Goal: Transaction & Acquisition: Obtain resource

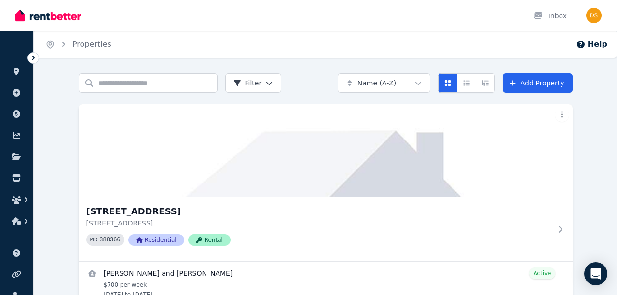
scroll to position [27, 0]
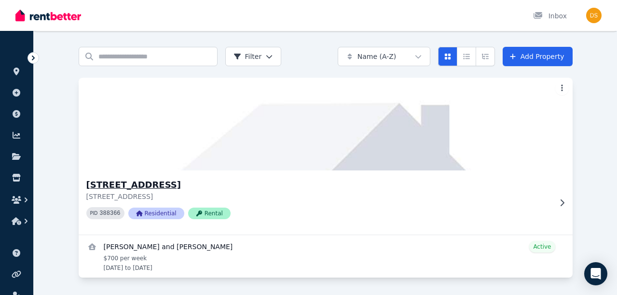
click at [119, 183] on h3 "[STREET_ADDRESS]" at bounding box center [318, 185] width 465 height 14
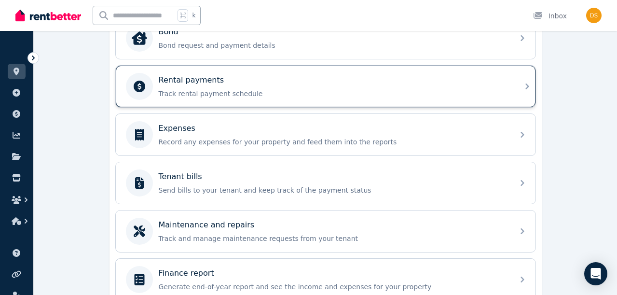
scroll to position [433, 0]
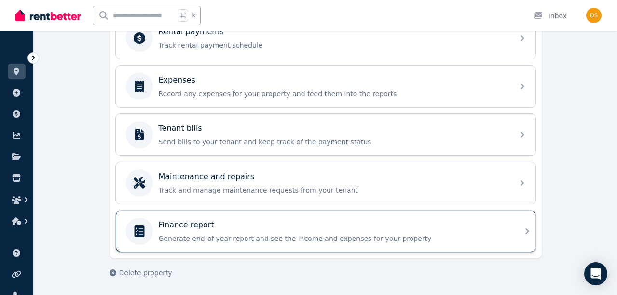
click at [196, 222] on p "Finance report" at bounding box center [186, 225] width 55 height 12
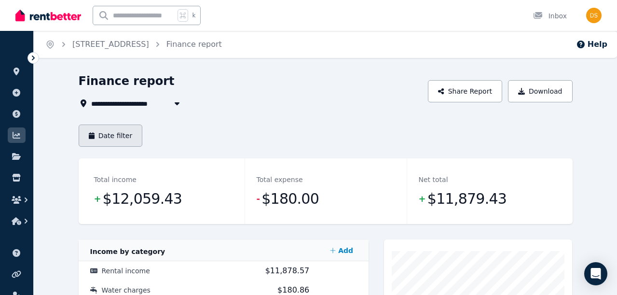
click at [104, 133] on button "Date filter" at bounding box center [111, 135] width 64 height 22
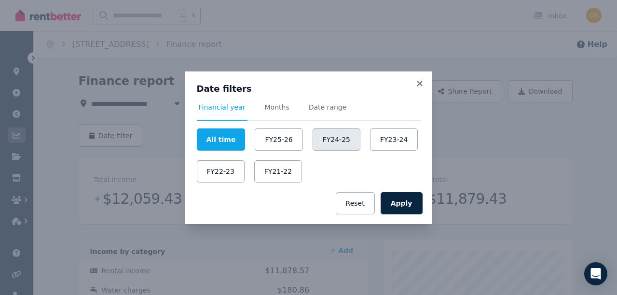
click at [315, 135] on button "FY24-25" at bounding box center [337, 139] width 48 height 22
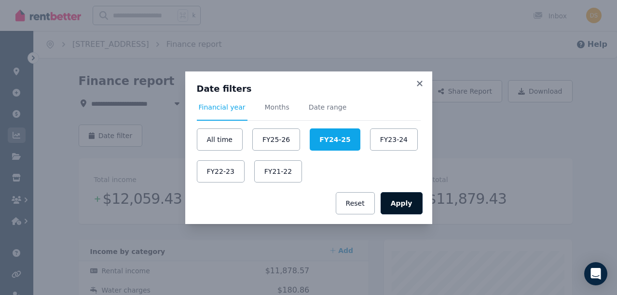
click at [400, 205] on button "Apply" at bounding box center [402, 203] width 42 height 22
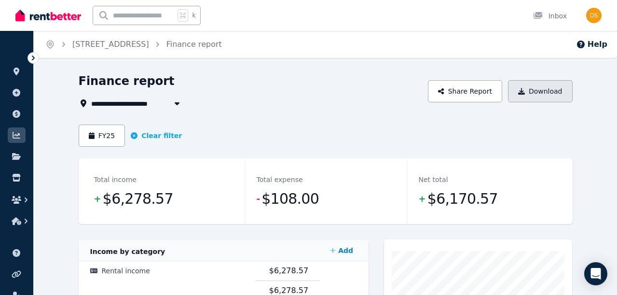
click at [553, 92] on button "Download" at bounding box center [540, 91] width 65 height 22
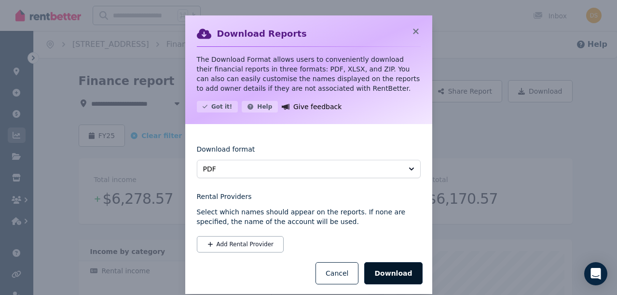
click at [386, 274] on button "Download" at bounding box center [393, 273] width 58 height 22
